Goal: Task Accomplishment & Management: Manage account settings

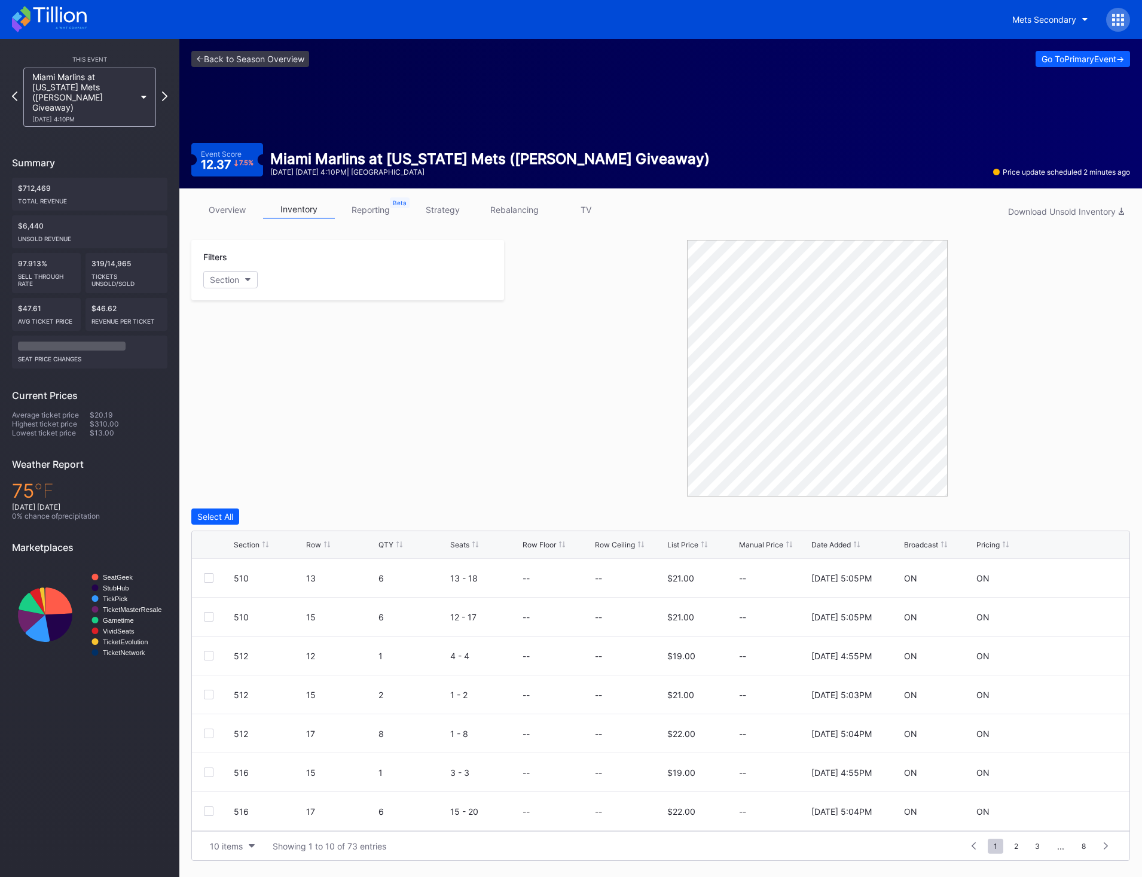
click at [404, 551] on div "Section Row QTY Seats Row Floor Row Ceiling List Price Manual Price Date Added …" at bounding box center [660, 545] width 937 height 28
click at [399, 545] on icon at bounding box center [399, 544] width 6 height 6
click at [207, 575] on div at bounding box center [209, 578] width 10 height 10
click at [208, 772] on div at bounding box center [209, 772] width 10 height 10
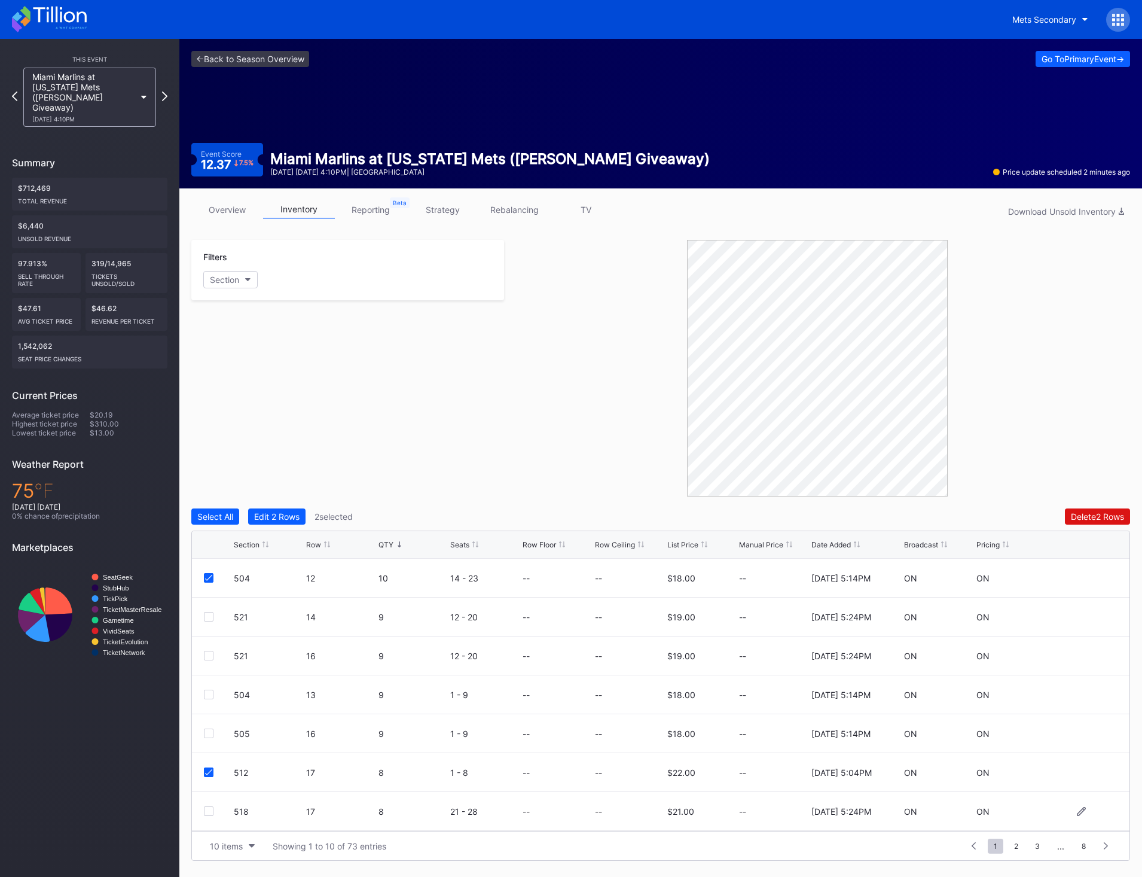
click at [205, 812] on div at bounding box center [209, 811] width 10 height 10
click at [1092, 515] on div "Delete 3 Rows" at bounding box center [1097, 516] width 54 height 10
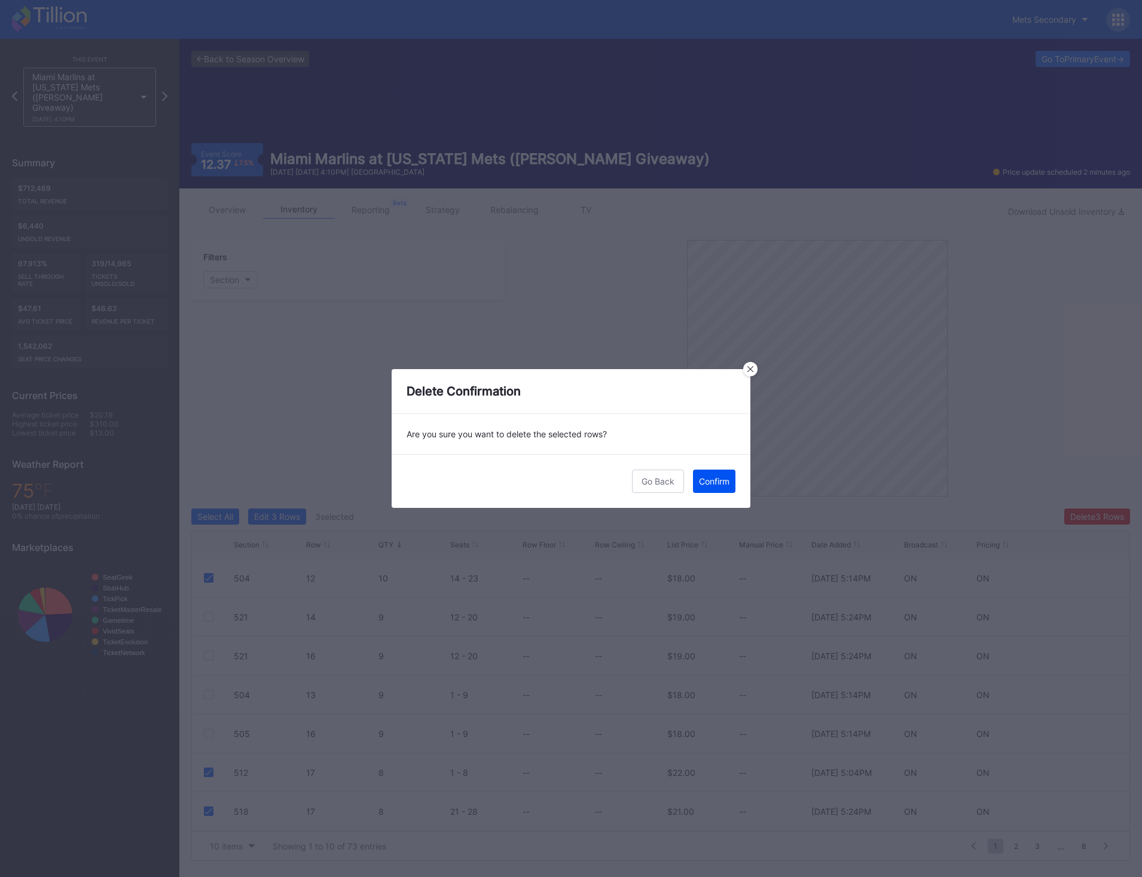
click at [706, 483] on div "Confirm" at bounding box center [714, 481] width 30 height 10
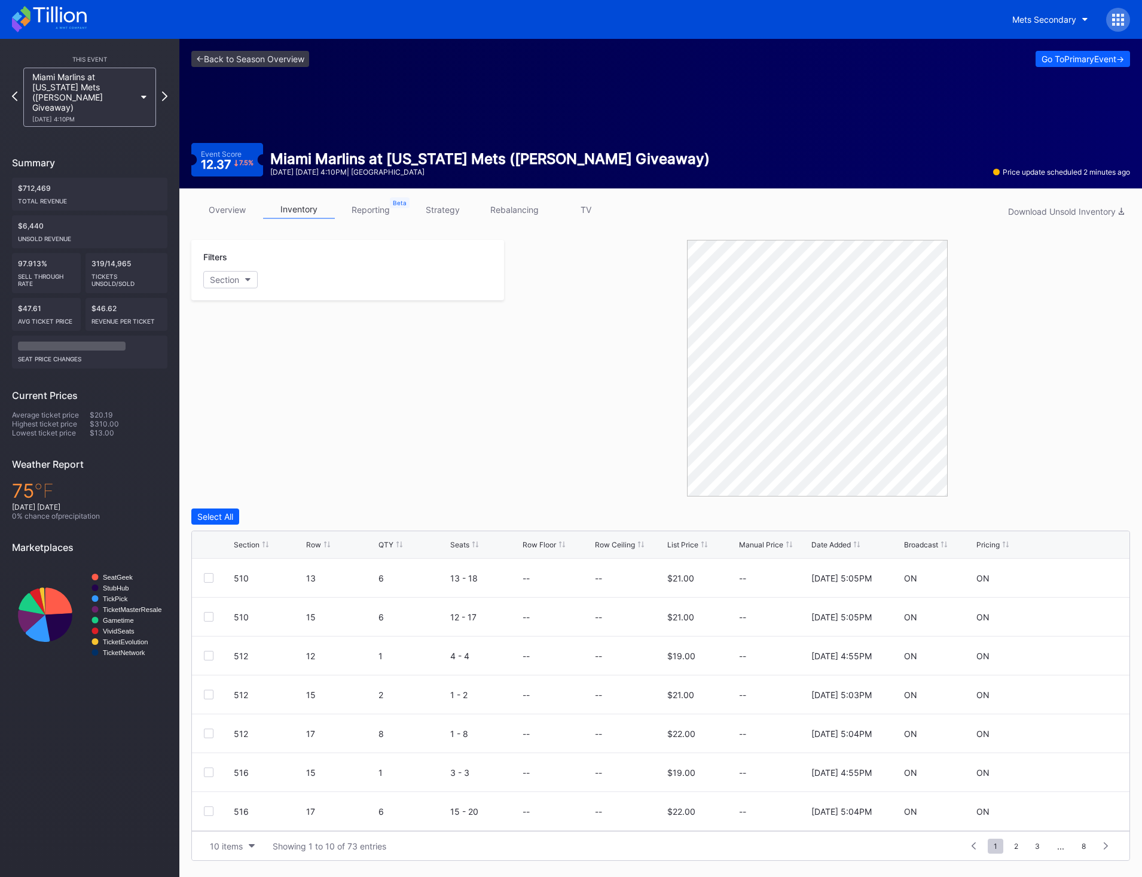
click at [402, 548] on div "QTY" at bounding box center [412, 544] width 69 height 9
click at [213, 812] on div at bounding box center [219, 811] width 30 height 10
click at [201, 808] on div "518 17 8 21 - 28 -- -- $21.00 -- 2/14/2025 5:24PM ON ON" at bounding box center [660, 811] width 937 height 39
click at [204, 566] on div "504 12 10 14 - 23 -- -- $18.00 -- 2/18/2025 5:14PM ON ON" at bounding box center [660, 577] width 937 height 39
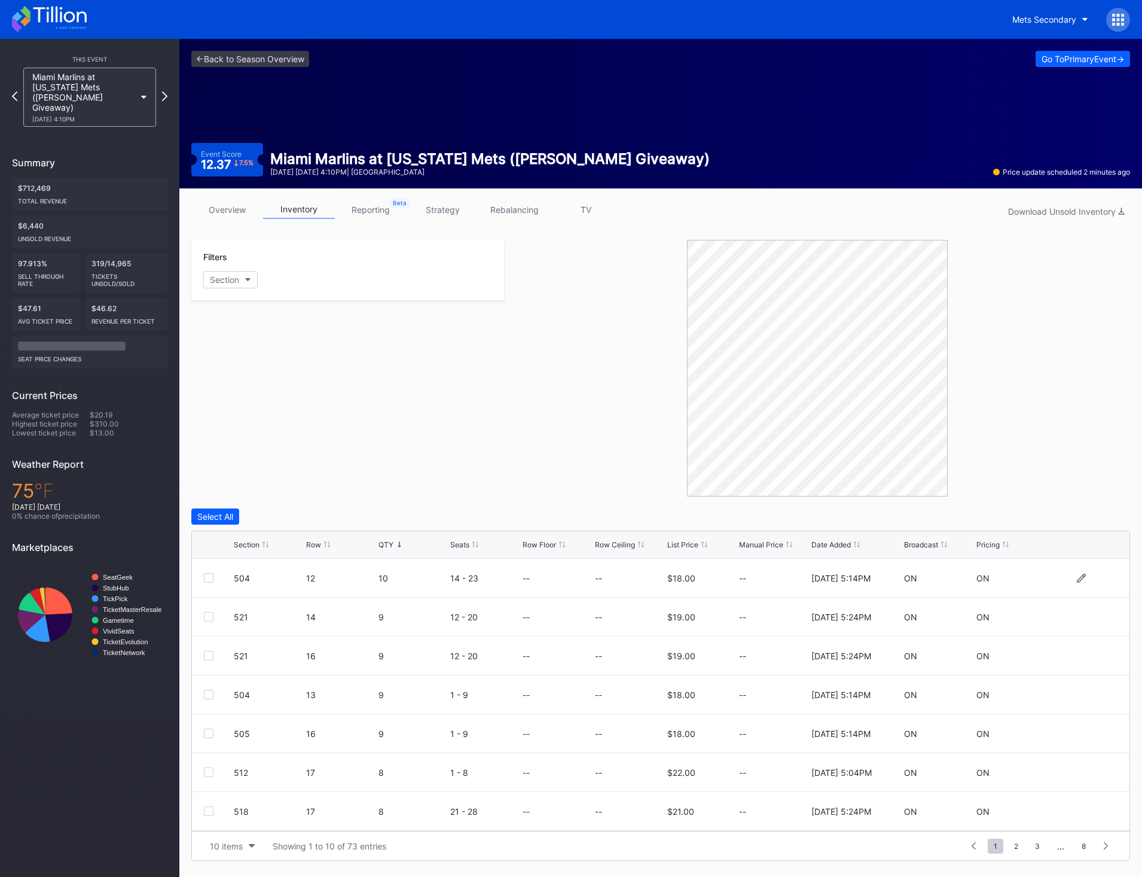
click at [206, 577] on div at bounding box center [209, 578] width 10 height 10
click at [207, 769] on div at bounding box center [209, 772] width 10 height 10
click at [209, 829] on div "518 17 8 21 - 28 -- -- $21.00 -- 2/14/2025 5:24PM ON ON" at bounding box center [660, 811] width 937 height 39
click at [209, 810] on div at bounding box center [209, 811] width 10 height 10
click at [1082, 515] on div "Delete 3 Rows" at bounding box center [1097, 516] width 54 height 10
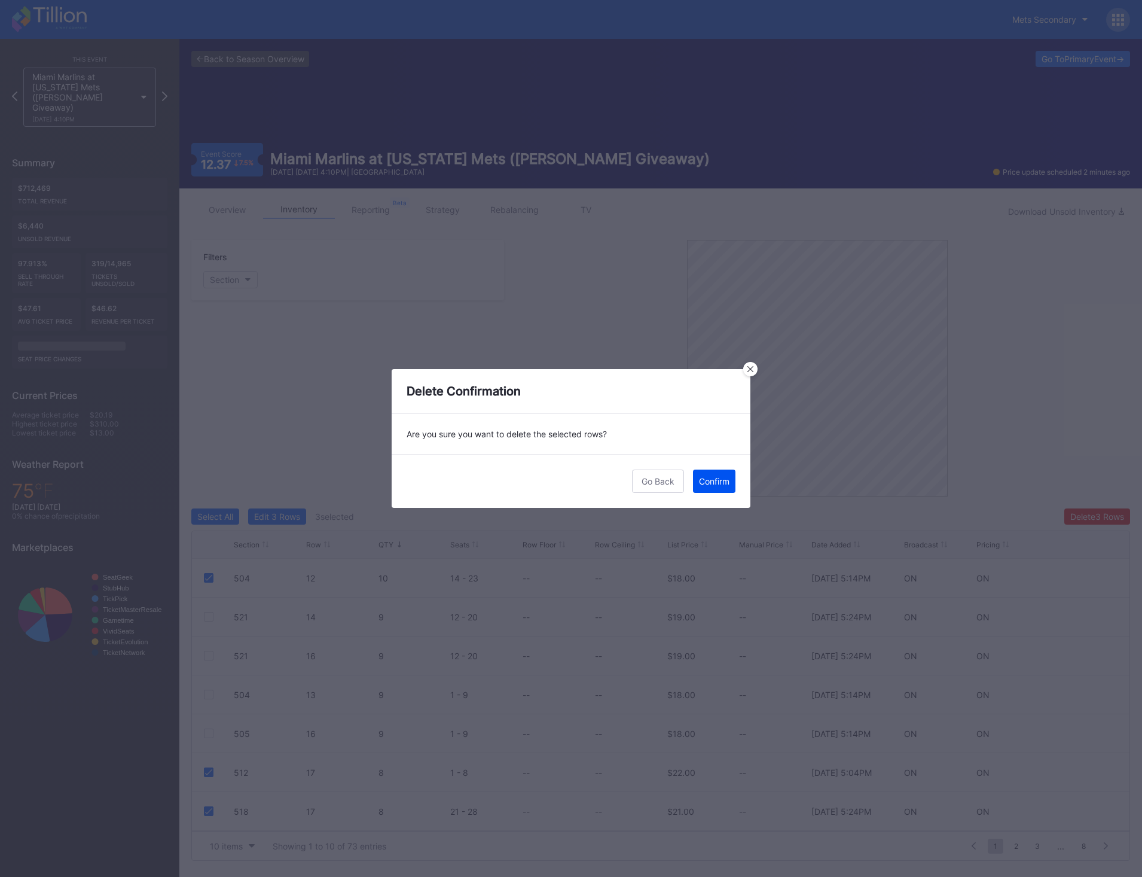
click at [707, 477] on div "Confirm" at bounding box center [714, 481] width 30 height 10
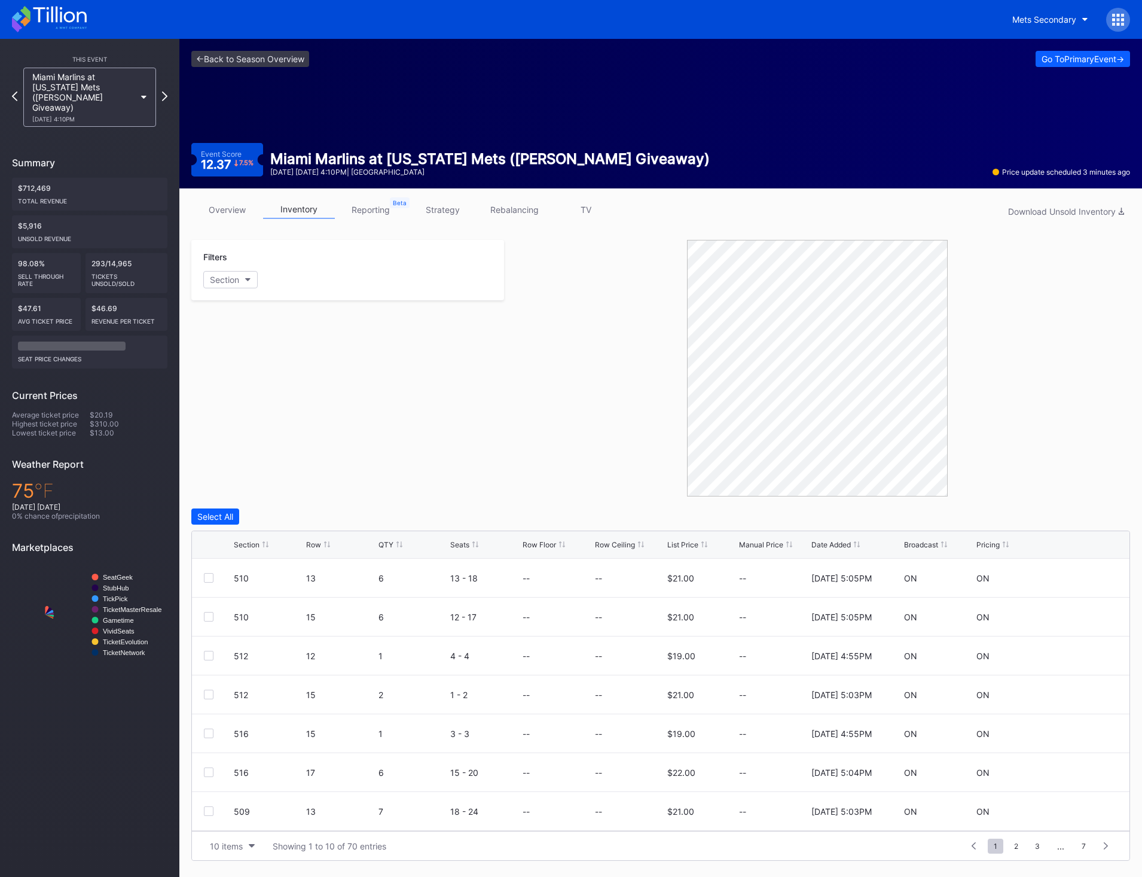
click at [251, 542] on div "Section" at bounding box center [247, 544] width 26 height 9
click at [378, 543] on div "QTY" at bounding box center [385, 544] width 15 height 9
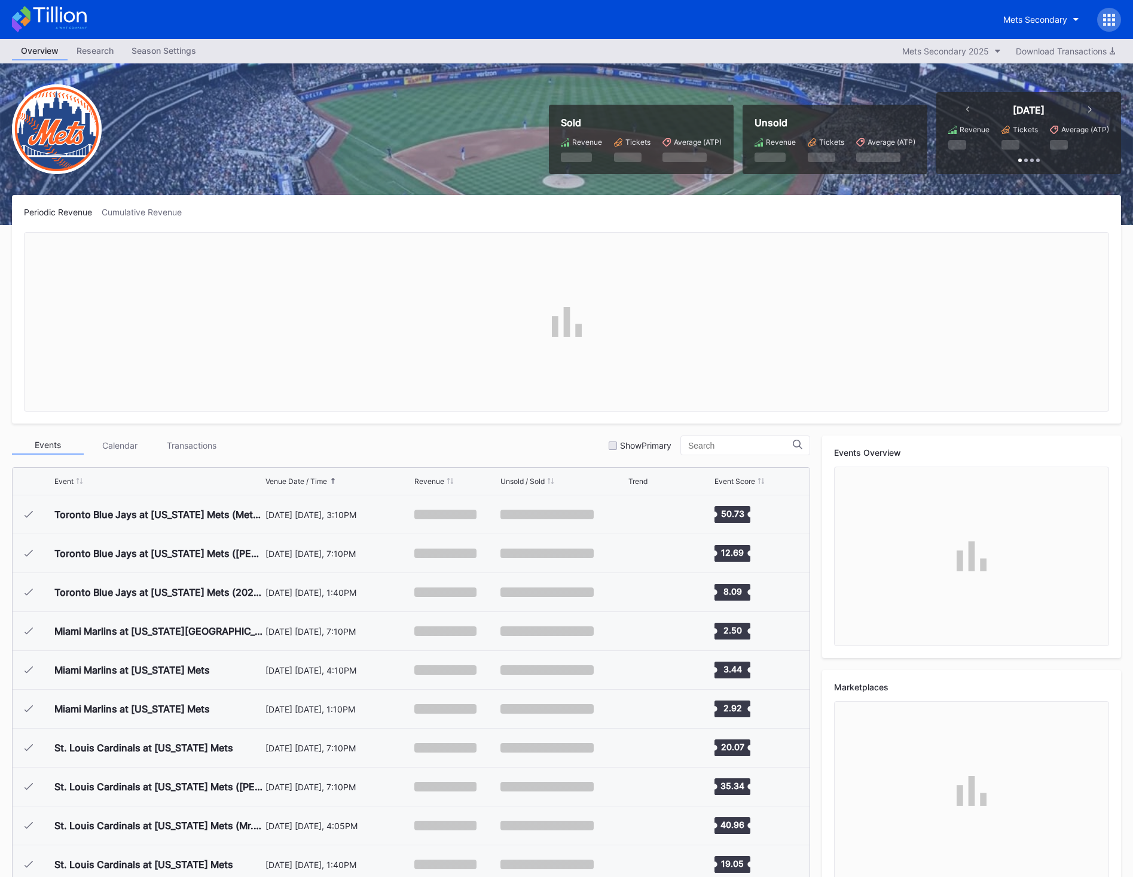
scroll to position [2682, 0]
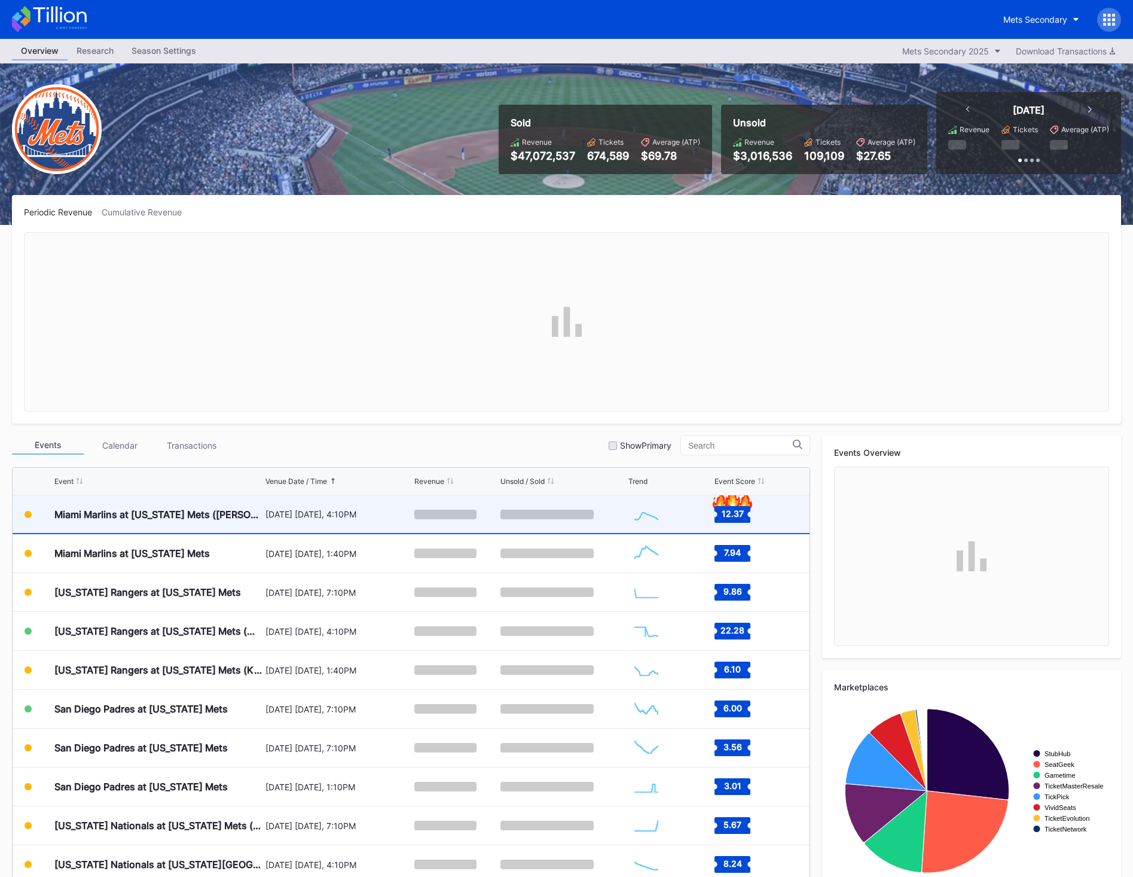
click at [366, 518] on div "[DATE] [DATE], 4:10PM" at bounding box center [338, 514] width 146 height 10
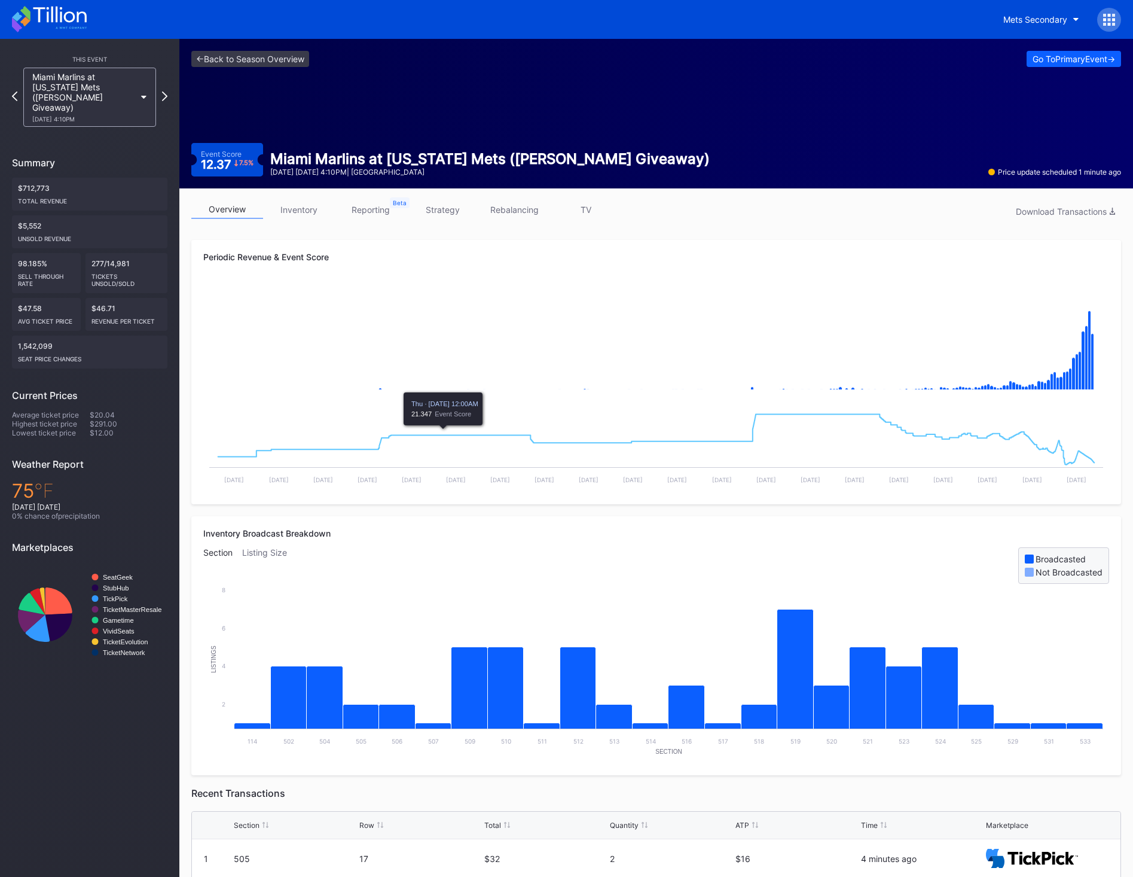
drag, startPoint x: 281, startPoint y: 216, endPoint x: 289, endPoint y: 226, distance: 13.2
click at [281, 216] on link "inventory" at bounding box center [299, 209] width 72 height 19
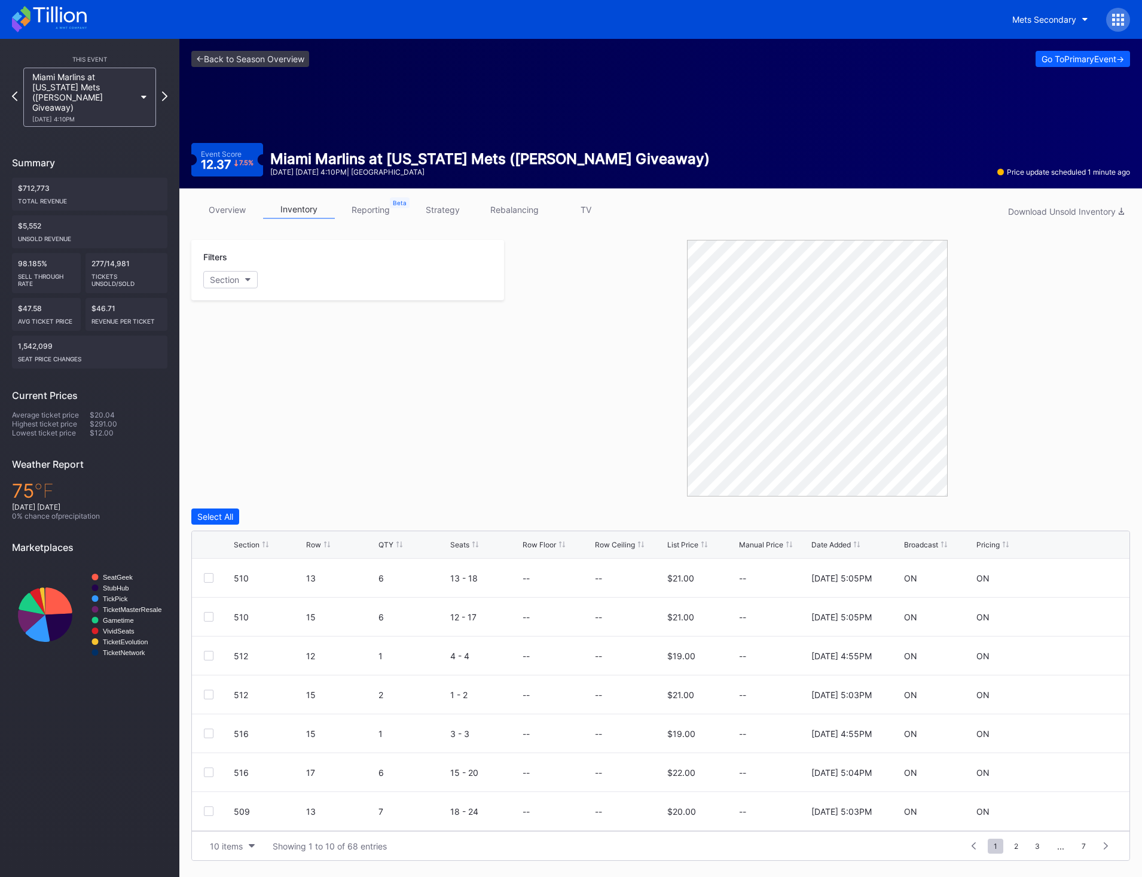
click at [384, 540] on div "QTY" at bounding box center [385, 544] width 15 height 9
click at [213, 652] on div at bounding box center [209, 656] width 10 height 10
click at [206, 621] on div at bounding box center [209, 617] width 10 height 10
click at [209, 579] on div at bounding box center [209, 578] width 10 height 10
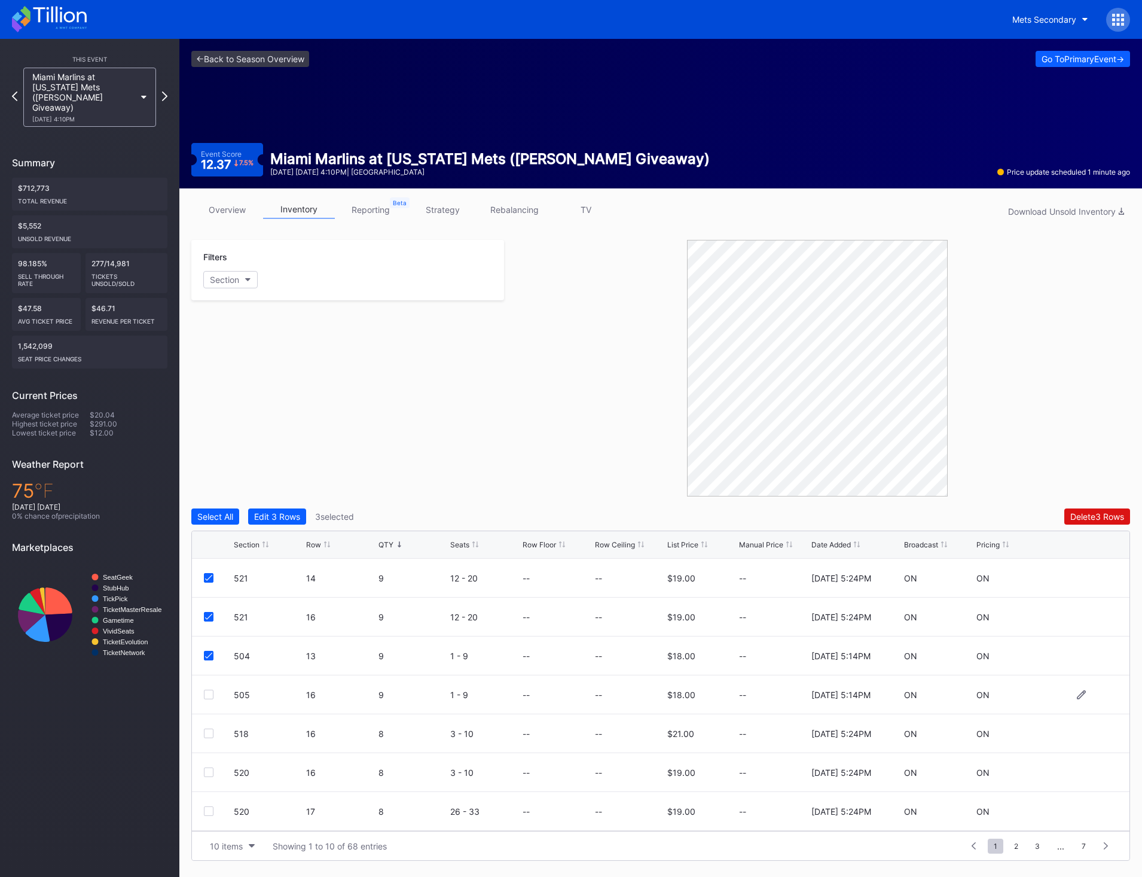
click at [210, 694] on div at bounding box center [209, 694] width 10 height 10
click at [1101, 518] on div "Delete 4 Rows" at bounding box center [1097, 516] width 54 height 10
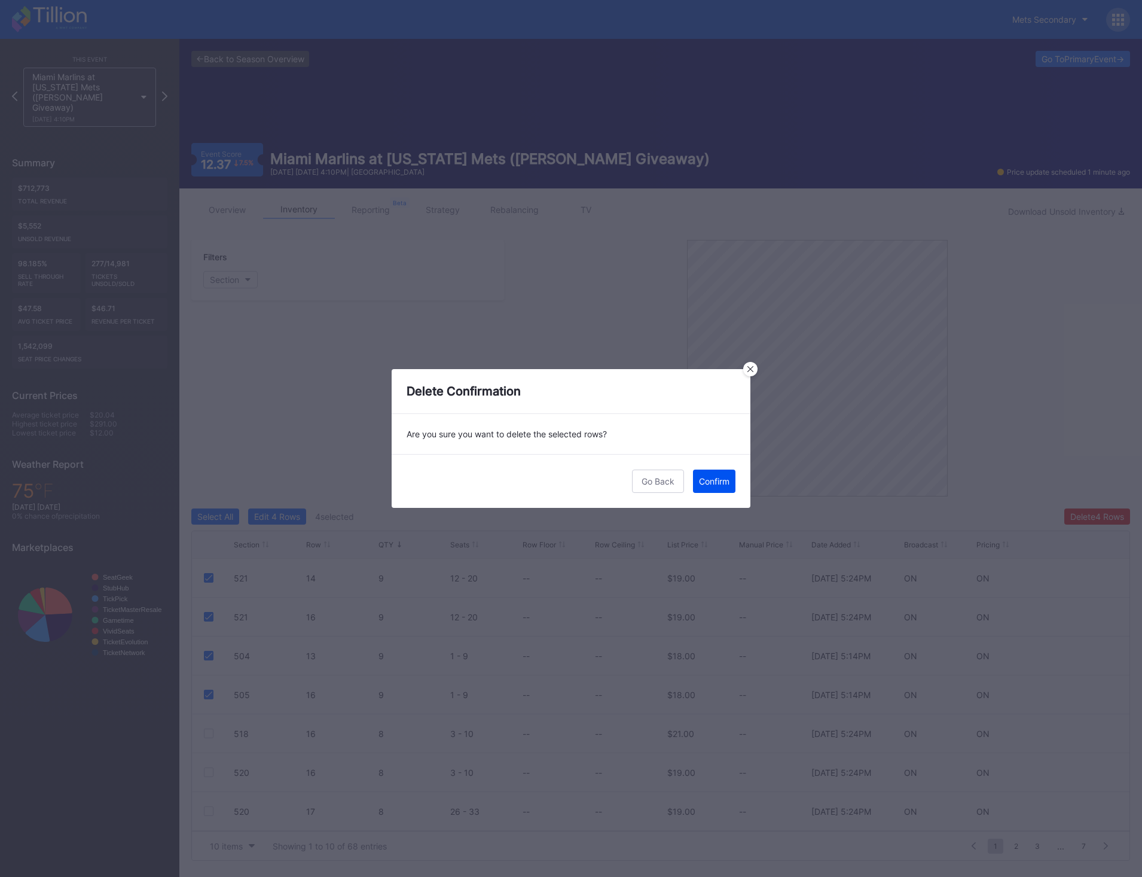
click at [715, 474] on button "Confirm" at bounding box center [714, 480] width 42 height 23
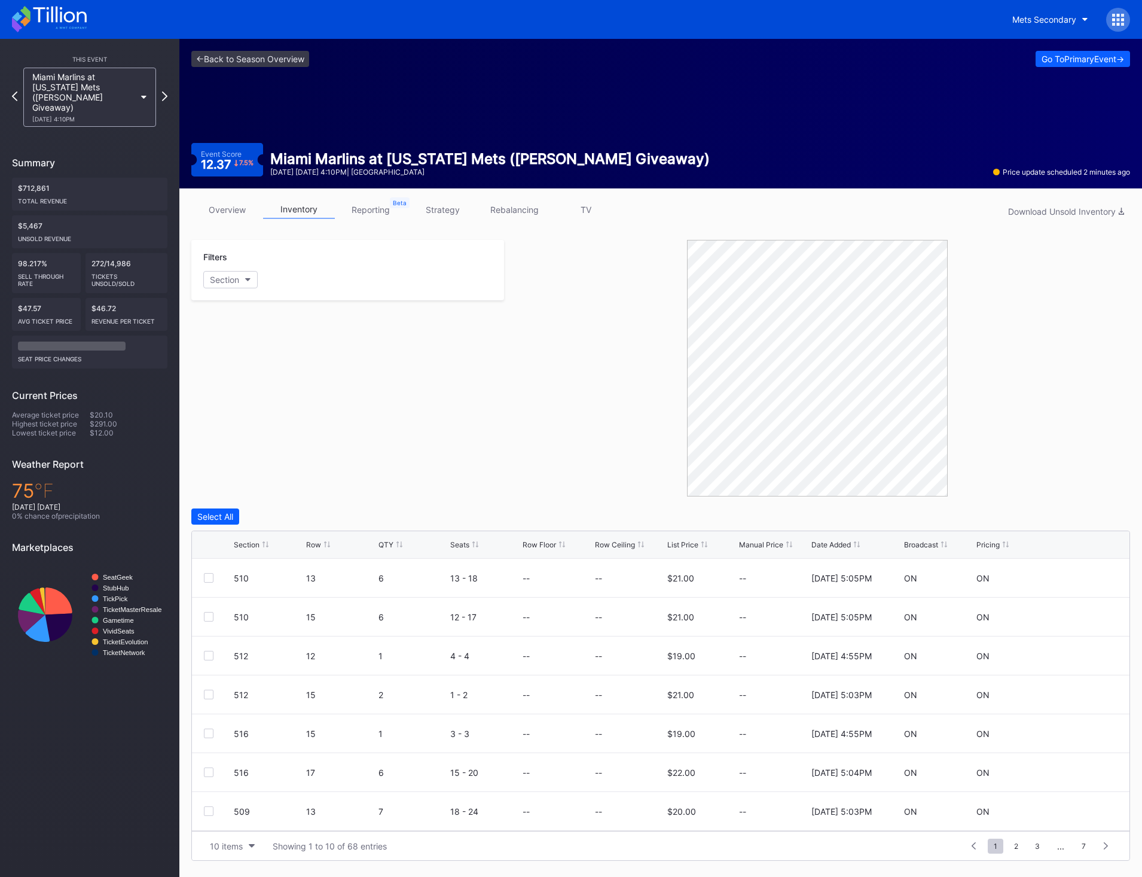
click at [394, 546] on div "QTY" at bounding box center [412, 544] width 69 height 9
click at [211, 689] on div at bounding box center [209, 694] width 10 height 10
click at [206, 658] on div at bounding box center [209, 656] width 10 height 10
click at [210, 621] on div at bounding box center [209, 617] width 10 height 10
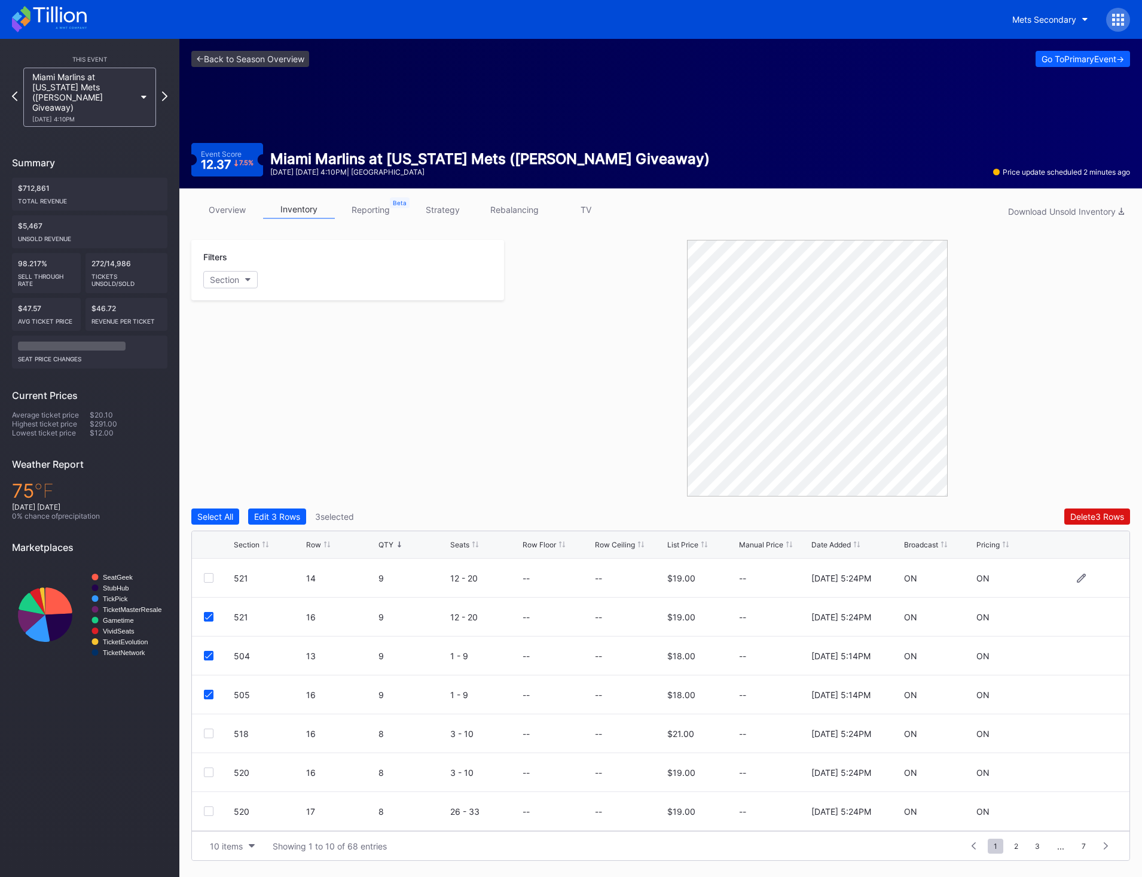
click at [212, 575] on div at bounding box center [219, 578] width 30 height 10
click at [211, 575] on div at bounding box center [209, 578] width 10 height 10
click at [1113, 516] on div "Delete 4 Rows" at bounding box center [1097, 516] width 54 height 10
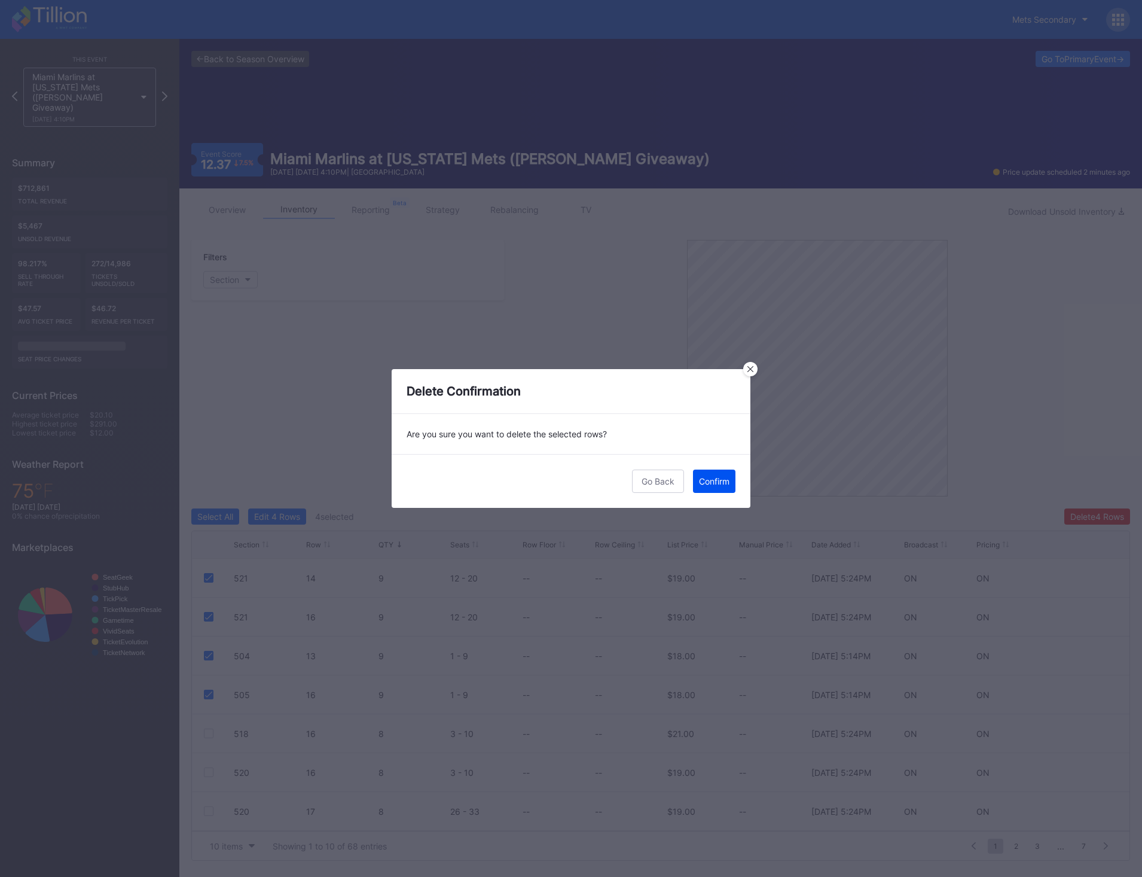
click at [719, 484] on div "Confirm" at bounding box center [714, 481] width 30 height 10
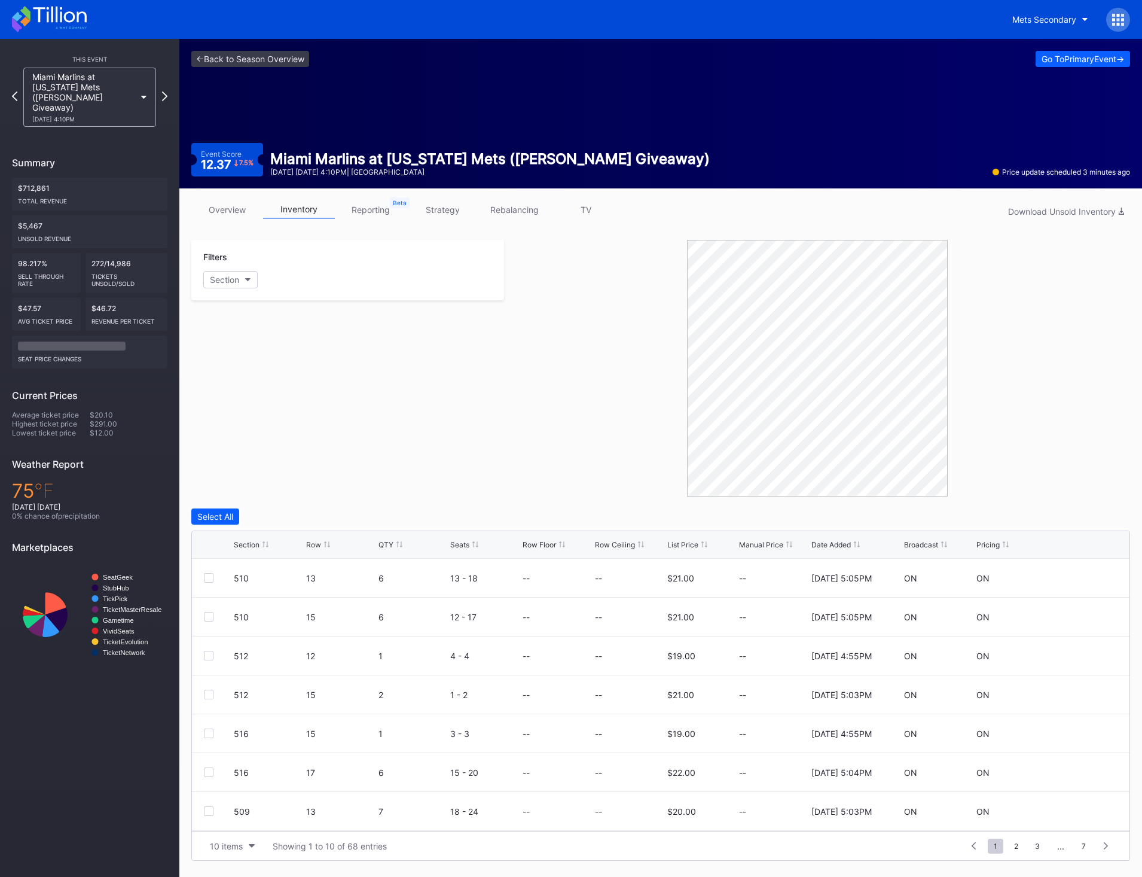
click at [249, 543] on div "Section" at bounding box center [247, 544] width 26 height 9
